Goal: Task Accomplishment & Management: Use online tool/utility

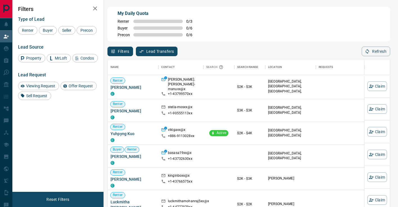
scroll to position [157, 282]
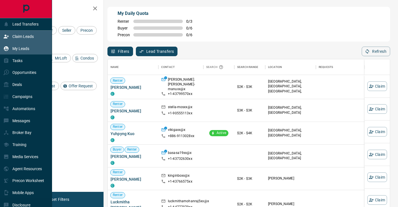
click at [9, 43] on div "My Leads" at bounding box center [26, 48] width 52 height 12
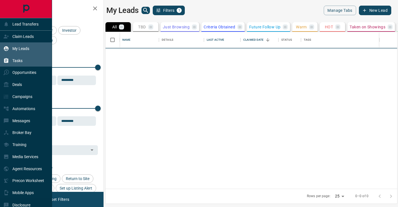
scroll to position [157, 292]
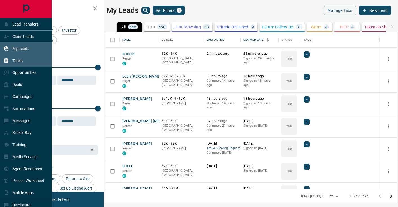
click at [26, 59] on div "Tasks" at bounding box center [26, 61] width 52 height 12
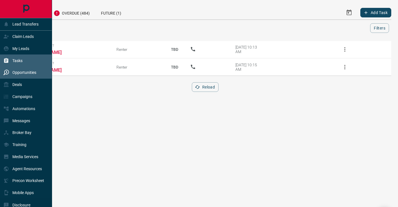
click at [32, 74] on p "Opportunities" at bounding box center [24, 72] width 24 height 5
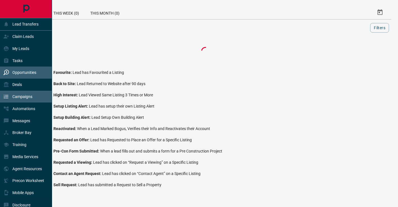
click at [34, 102] on div "Campaigns" at bounding box center [26, 97] width 52 height 12
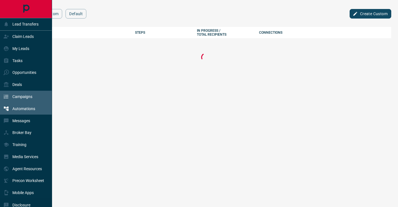
click at [37, 111] on div "Automations" at bounding box center [26, 109] width 52 height 12
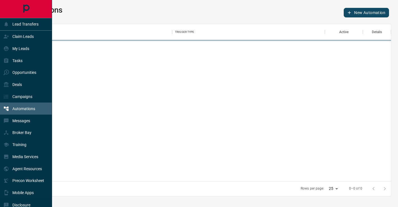
scroll to position [157, 372]
click at [32, 39] on div "Claim Leads" at bounding box center [18, 36] width 30 height 9
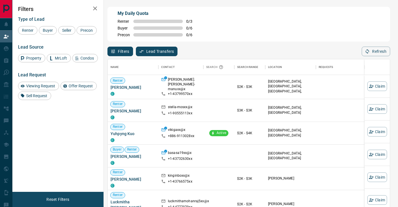
scroll to position [157, 282]
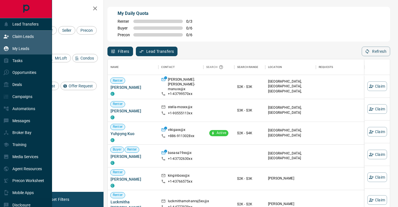
click at [17, 47] on p "My Leads" at bounding box center [20, 48] width 17 height 5
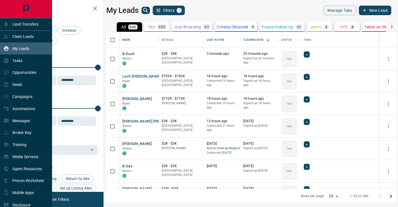
scroll to position [157, 292]
click at [36, 98] on div "Campaigns" at bounding box center [26, 97] width 52 height 12
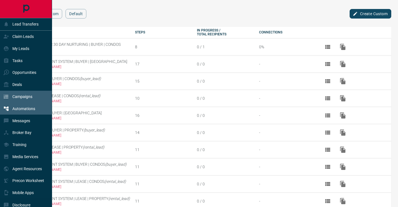
click at [15, 112] on div "Automations" at bounding box center [19, 108] width 32 height 9
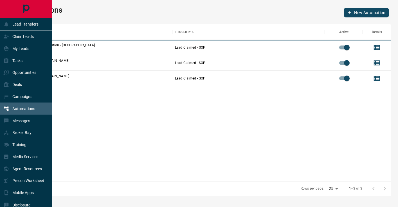
scroll to position [157, 372]
click at [26, 122] on p "Messages" at bounding box center [21, 121] width 18 height 5
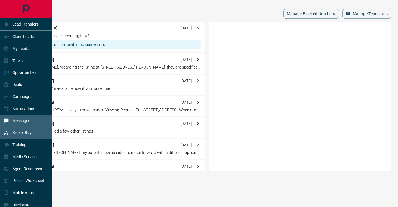
click at [21, 130] on div "Broker Bay" at bounding box center [17, 132] width 28 height 9
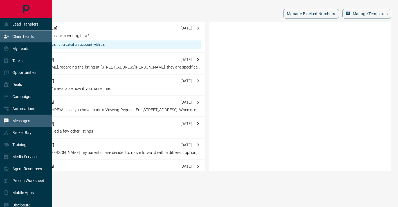
click at [29, 39] on div "Claim Leads" at bounding box center [18, 36] width 30 height 9
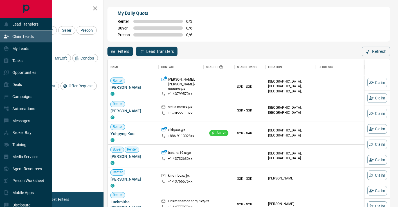
scroll to position [157, 282]
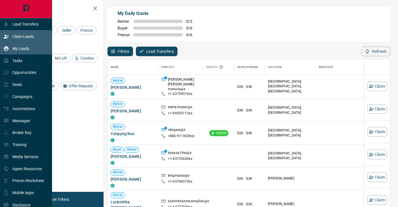
click at [29, 51] on p "My Leads" at bounding box center [20, 48] width 17 height 5
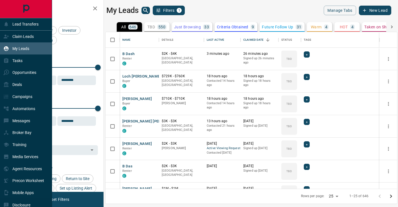
scroll to position [157, 292]
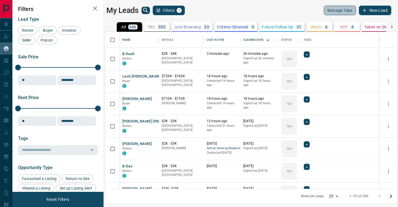
click at [344, 8] on button "Manage Tabs" at bounding box center [340, 11] width 32 height 10
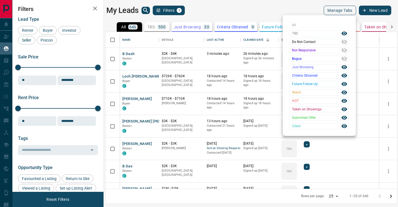
click at [344, 8] on div at bounding box center [199, 103] width 398 height 207
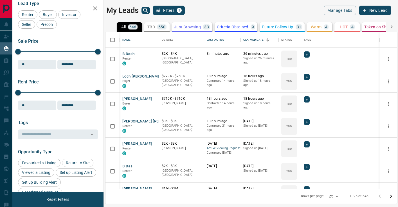
scroll to position [0, 0]
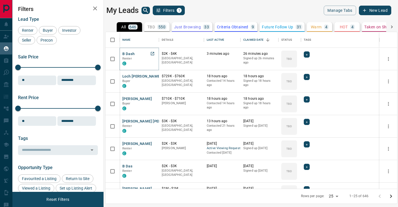
click at [130, 55] on button "B Dash" at bounding box center [128, 53] width 12 height 5
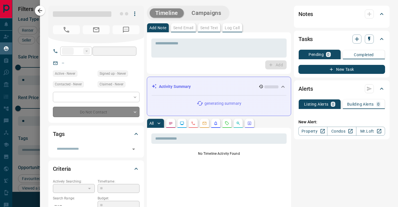
type input "**"
type input "**********"
type input "**"
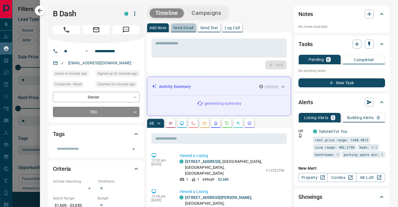
click at [190, 24] on button "Send Email" at bounding box center [183, 27] width 25 height 9
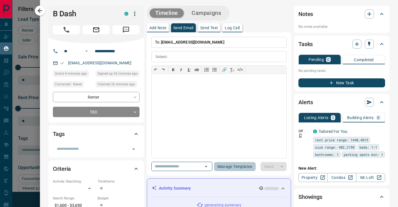
click at [220, 167] on button "Manage Templates" at bounding box center [235, 166] width 42 height 9
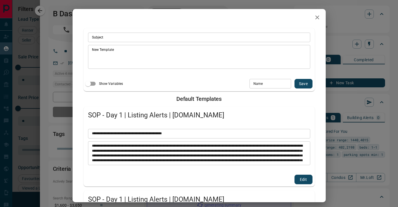
click at [226, 165] on div "* ​" at bounding box center [199, 153] width 222 height 24
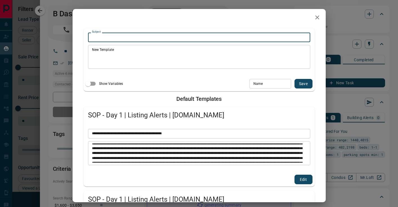
click at [119, 35] on textarea "Subject" at bounding box center [199, 37] width 214 height 5
type textarea "*"
click at [116, 37] on textarea "Subject" at bounding box center [199, 37] width 214 height 5
paste textarea "**********"
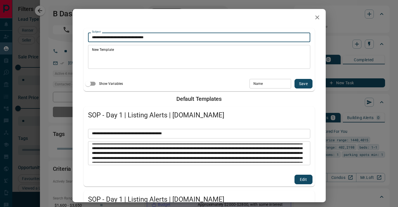
drag, startPoint x: 142, startPoint y: 37, endPoint x: 114, endPoint y: 37, distance: 27.8
click at [114, 37] on textarea "**********" at bounding box center [199, 37] width 214 height 5
click at [269, 86] on input "Name" at bounding box center [271, 84] width 42 height 10
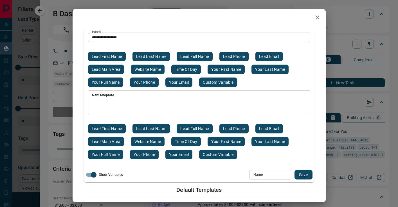
click at [113, 37] on textarea "**********" at bounding box center [199, 37] width 214 height 5
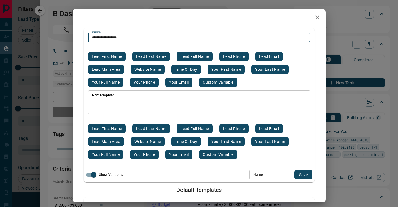
click at [113, 56] on button "Lead first name" at bounding box center [107, 57] width 38 height 10
type textarea "**********"
click at [116, 104] on textarea "New Template" at bounding box center [199, 102] width 214 height 19
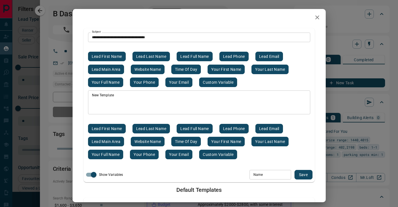
click at [98, 95] on label "New Template" at bounding box center [103, 95] width 22 height 5
click at [98, 95] on textarea "New Template" at bounding box center [199, 102] width 214 height 19
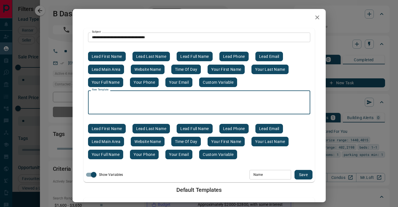
paste textarea "**********"
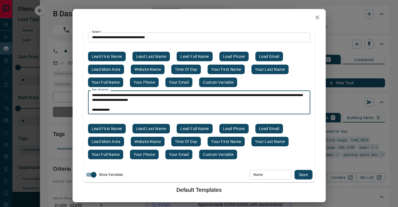
scroll to position [0, 0]
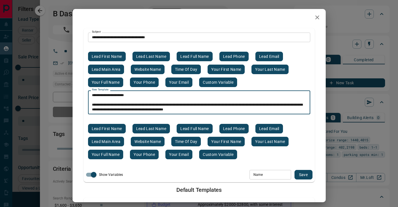
drag, startPoint x: 124, startPoint y: 96, endPoint x: 96, endPoint y: 97, distance: 27.9
click at [96, 97] on textarea "**********" at bounding box center [199, 102] width 214 height 19
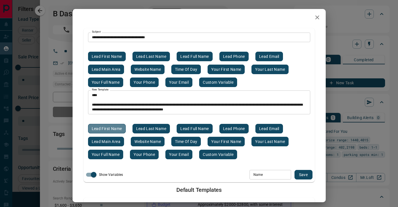
click at [111, 128] on button "Lead first name" at bounding box center [107, 129] width 38 height 10
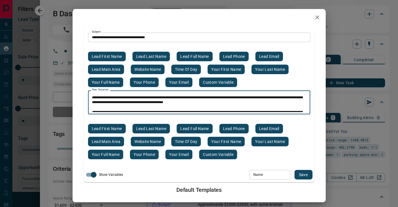
scroll to position [6, 0]
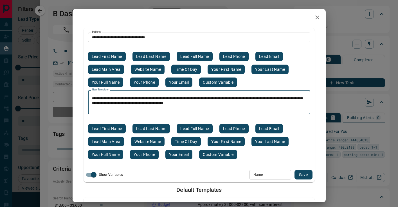
drag, startPoint x: 198, startPoint y: 96, endPoint x: 140, endPoint y: 98, distance: 58.0
click at [140, 98] on textarea "**********" at bounding box center [199, 102] width 214 height 19
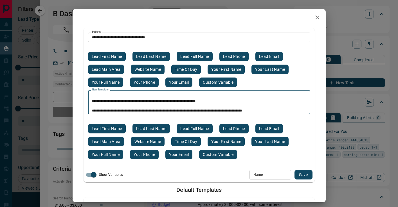
scroll to position [33, 0]
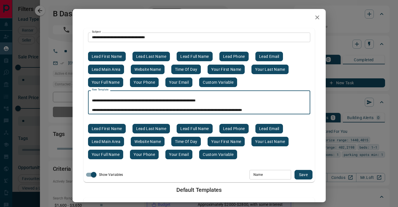
drag, startPoint x: 203, startPoint y: 101, endPoint x: 159, endPoint y: 102, distance: 44.4
click at [159, 102] on textarea "**********" at bounding box center [199, 102] width 214 height 19
type textarea "**********"
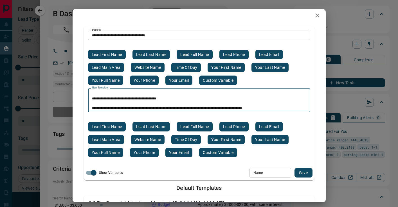
click at [318, 13] on icon "button" at bounding box center [317, 15] width 7 height 7
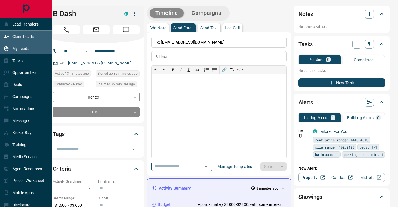
click at [5, 34] on icon at bounding box center [6, 37] width 6 height 6
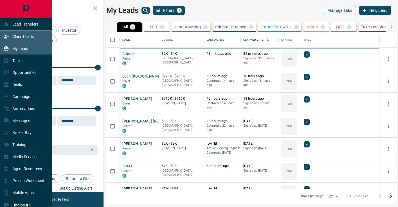
click at [16, 35] on p "Claim Leads" at bounding box center [22, 36] width 21 height 5
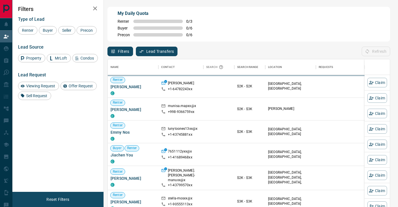
scroll to position [157, 282]
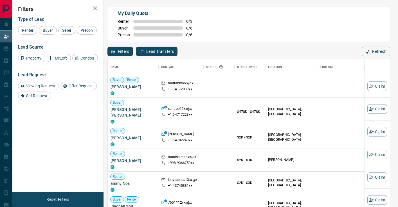
click at [278, 13] on div "My Daily Quota Renter 0 / 3 Buyer 0 / 6 Precon 0 / 6" at bounding box center [248, 24] width 283 height 35
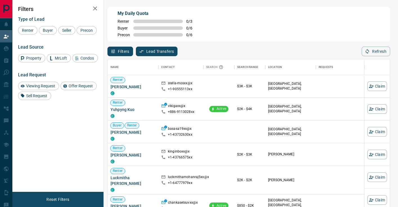
scroll to position [157, 282]
